Goal: Task Accomplishment & Management: Manage account settings

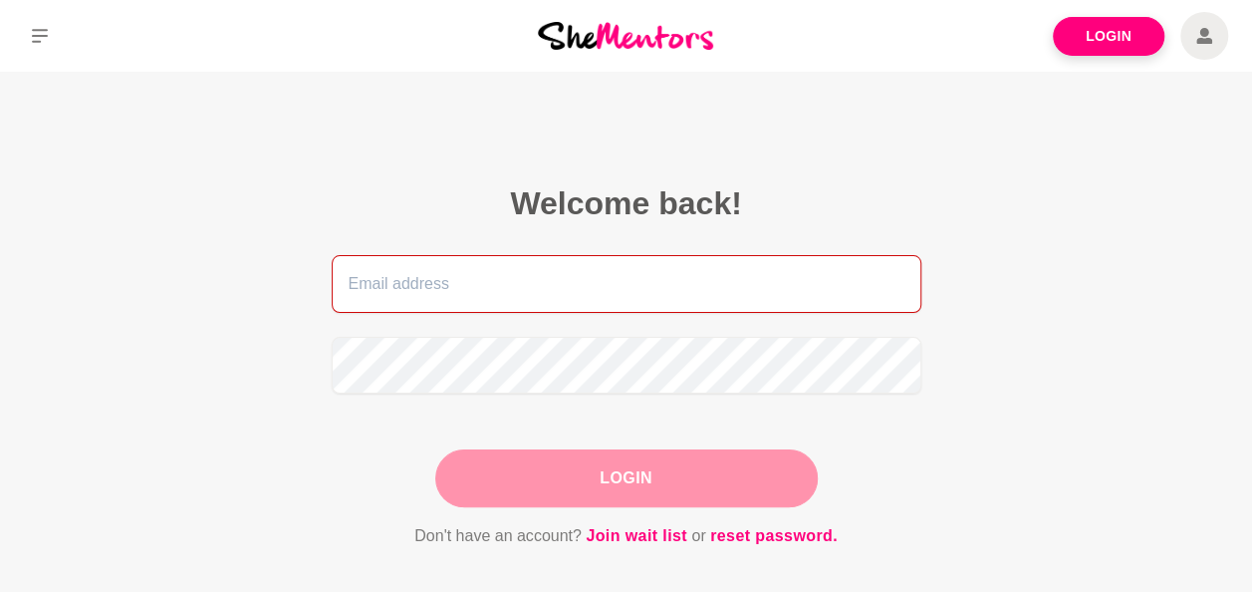
type input "[PERSON_NAME][EMAIL_ADDRESS][PERSON_NAME][DOMAIN_NAME]"
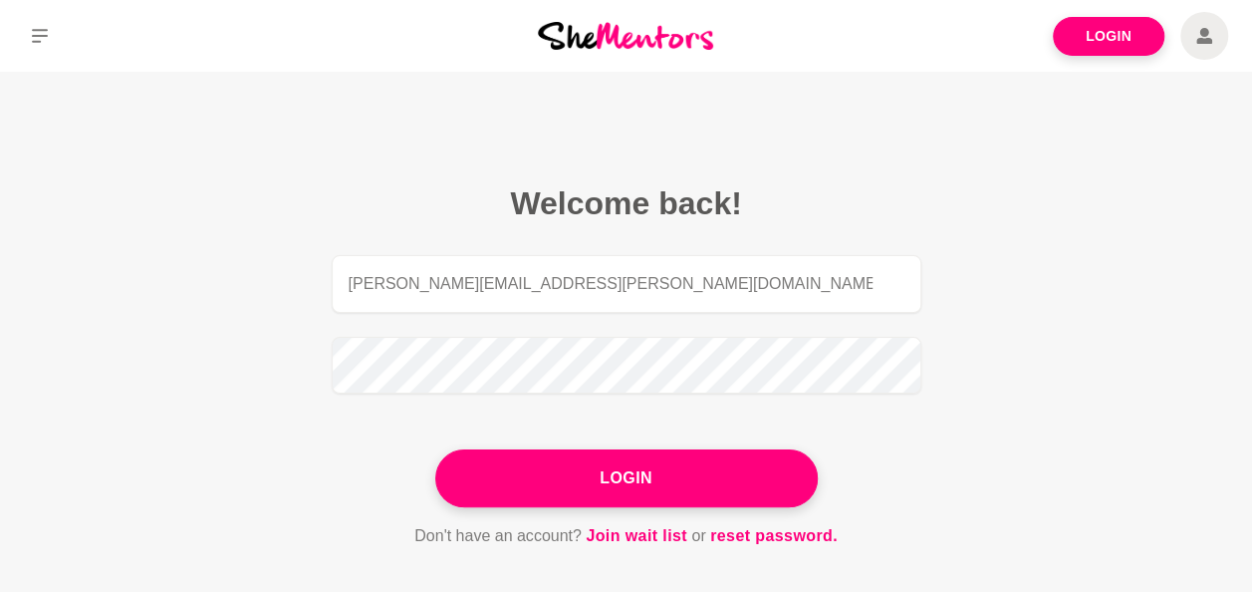
drag, startPoint x: 707, startPoint y: 481, endPoint x: 613, endPoint y: 484, distance: 94.7
click at [706, 481] on div "Login" at bounding box center [626, 478] width 383 height 58
click at [612, 484] on button "Login" at bounding box center [626, 478] width 383 height 58
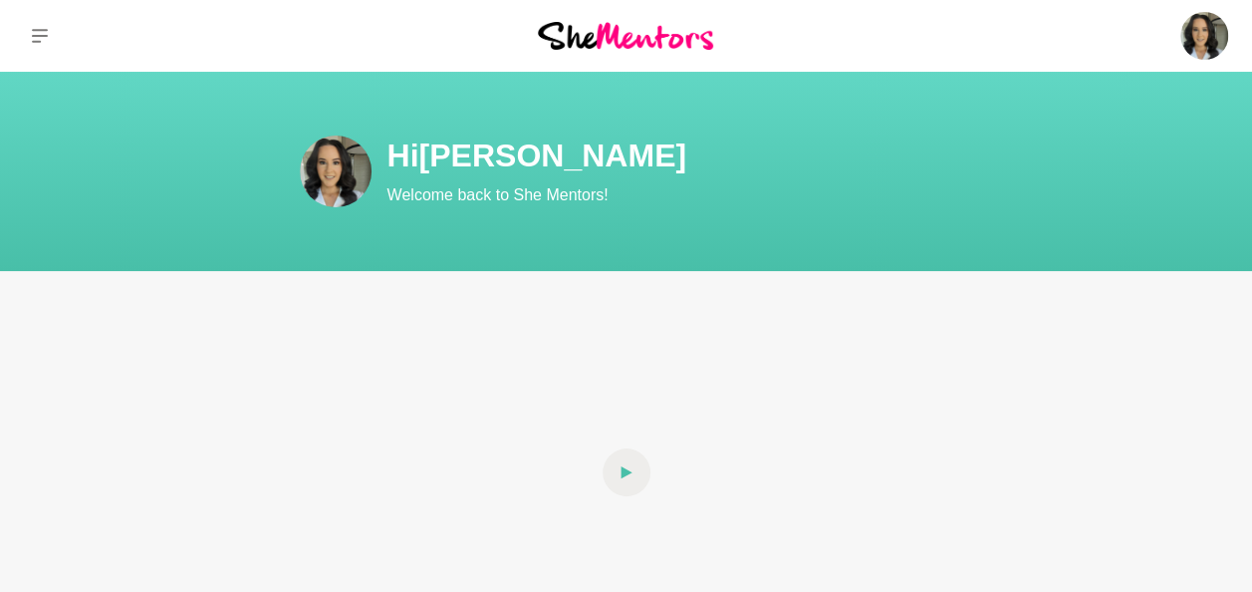
click at [0, 0] on link "Profile" at bounding box center [0, 0] width 0 height 0
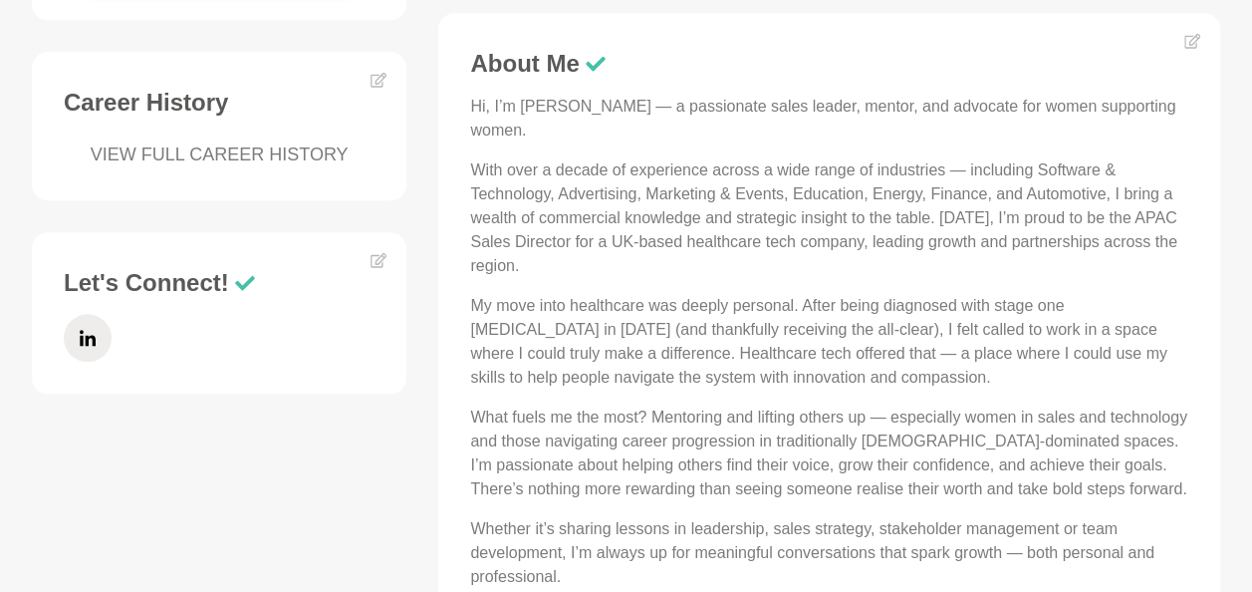
scroll to position [797, 0]
